Goal: Task Accomplishment & Management: Complete application form

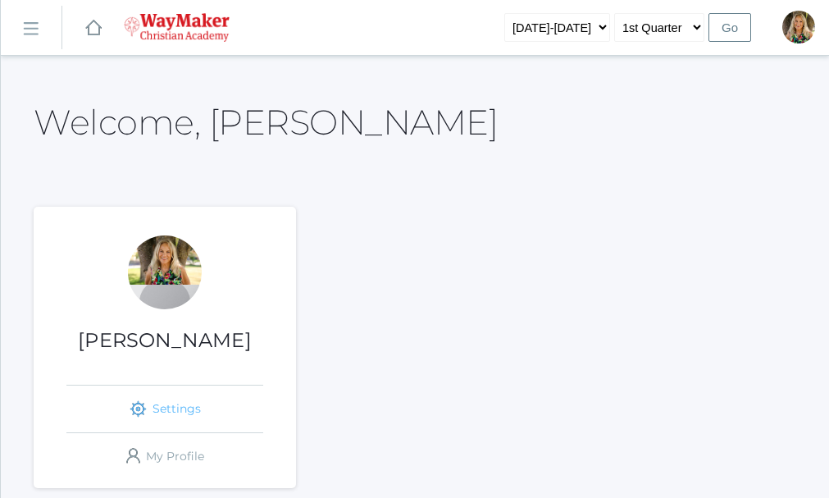
click at [186, 403] on link "icons/ui/navigation/settings Created with Sketch. Settings" at bounding box center [164, 409] width 197 height 47
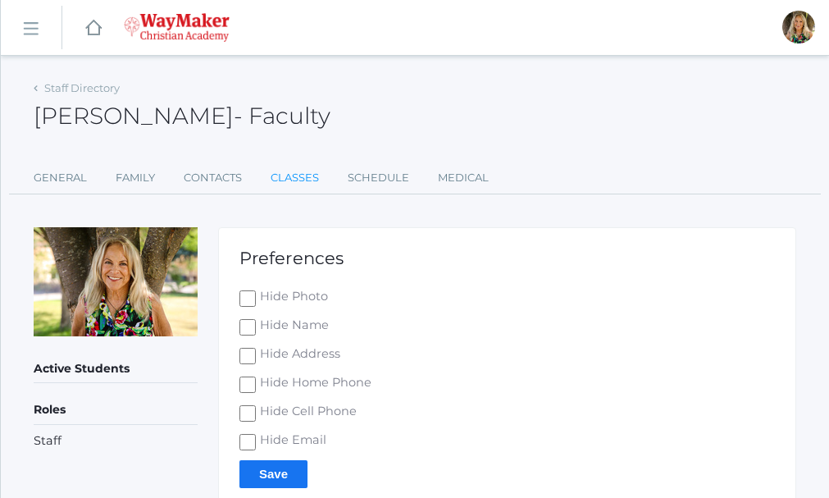
click at [280, 175] on link "Classes" at bounding box center [295, 178] width 48 height 33
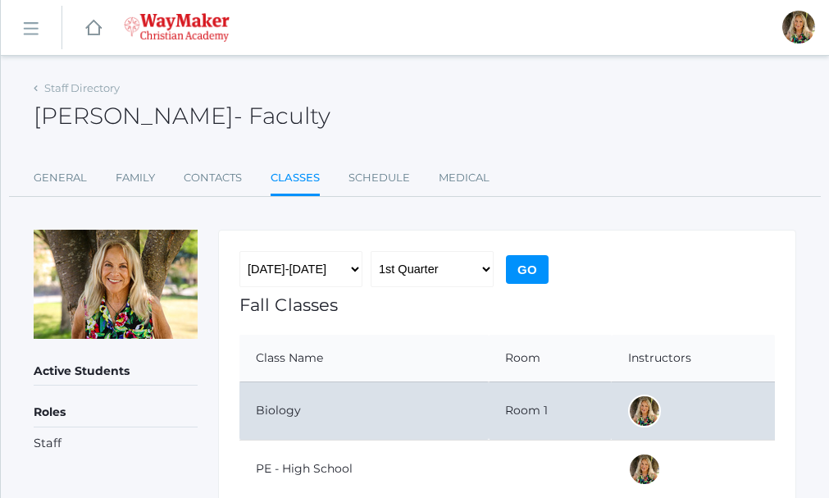
drag, startPoint x: 396, startPoint y: 413, endPoint x: 380, endPoint y: 397, distance: 23.2
click at [390, 407] on td "Biology" at bounding box center [364, 410] width 249 height 58
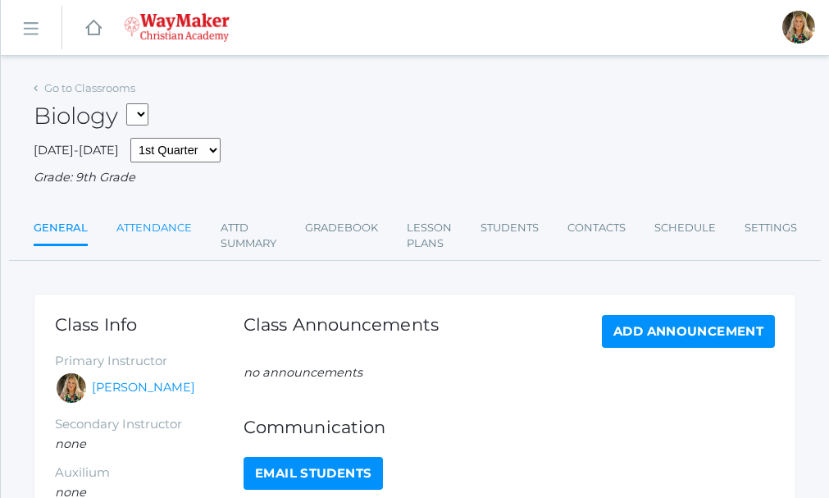
click at [163, 231] on link "Attendance" at bounding box center [153, 228] width 75 height 33
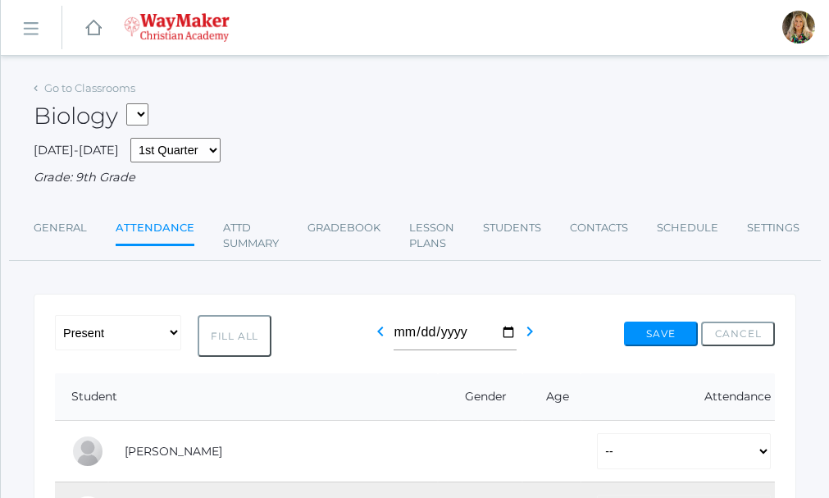
drag, startPoint x: 233, startPoint y: 339, endPoint x: 232, endPoint y: 331, distance: 8.2
click at [233, 333] on button "Fill All" at bounding box center [235, 336] width 74 height 43
select select "P"
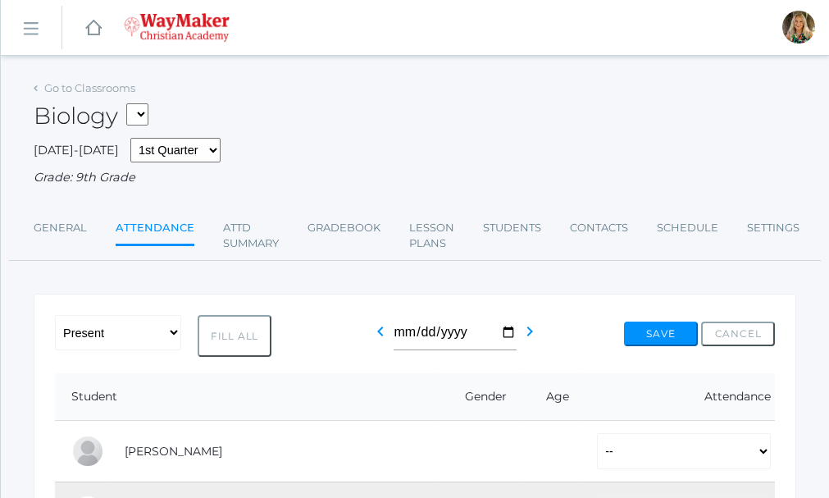
select select "P"
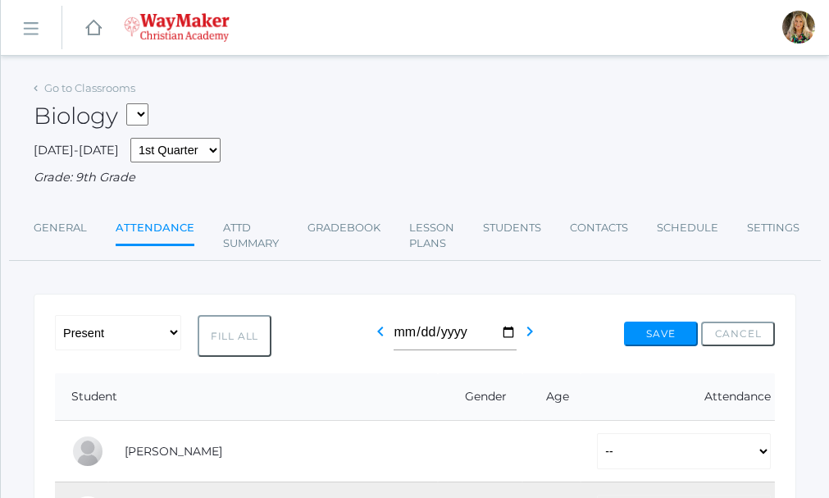
select select "P"
